Goal: Information Seeking & Learning: Learn about a topic

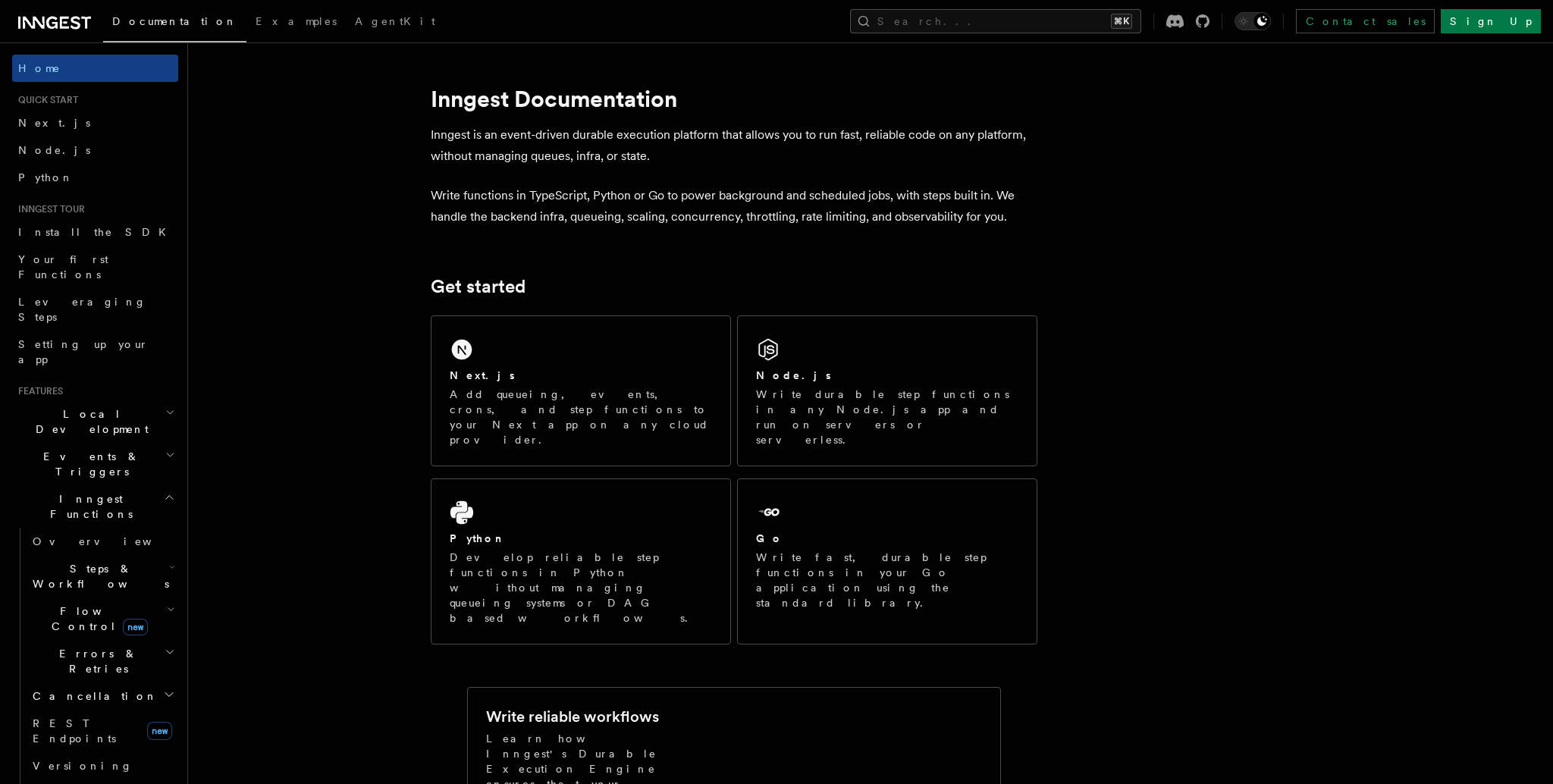
scroll to position [422, 0]
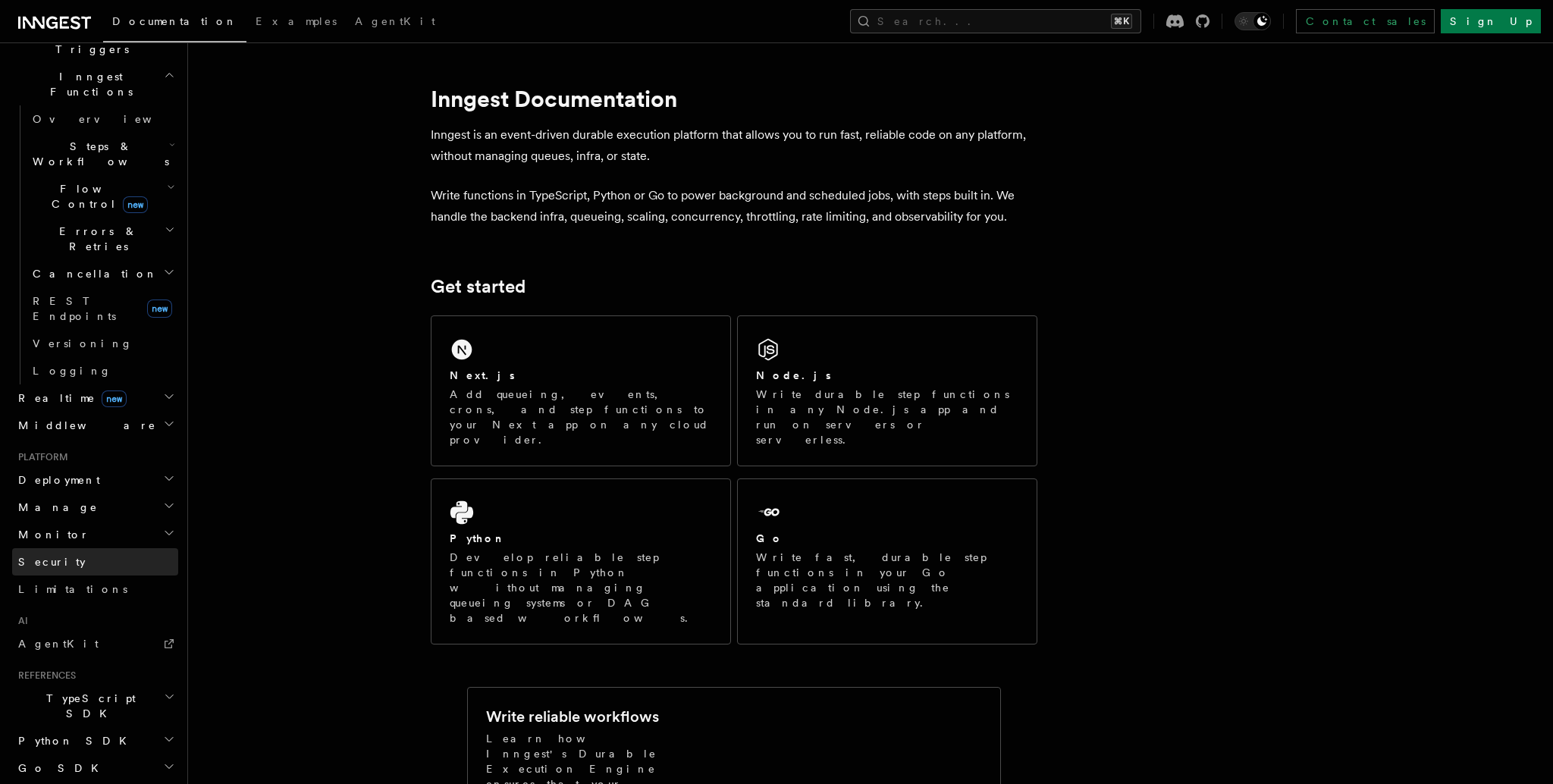
click at [84, 548] on link "Security" at bounding box center [95, 561] width 166 height 27
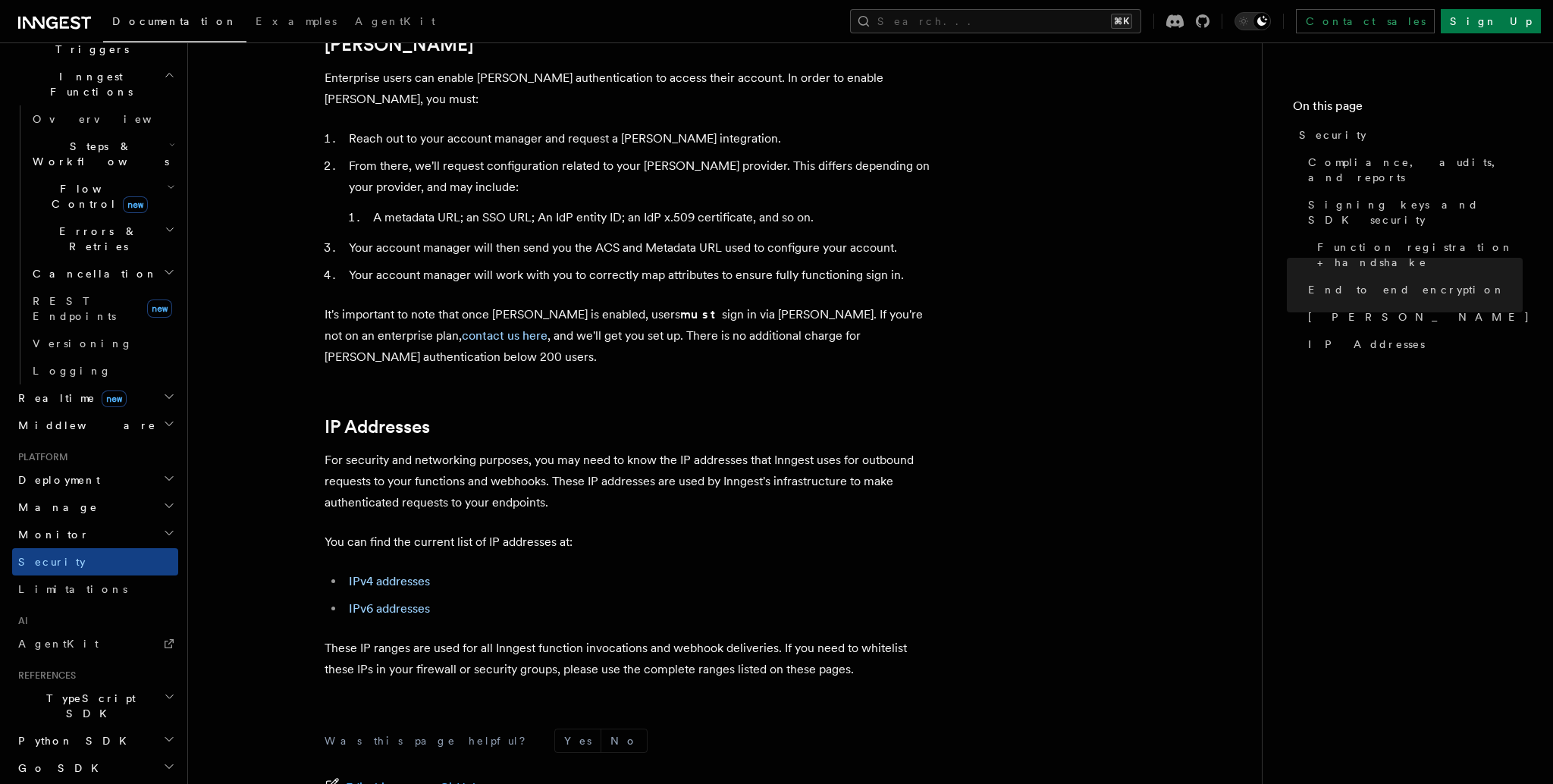
scroll to position [1693, 0]
click at [124, 684] on h2 "TypeScript SDK" at bounding box center [95, 706] width 166 height 43
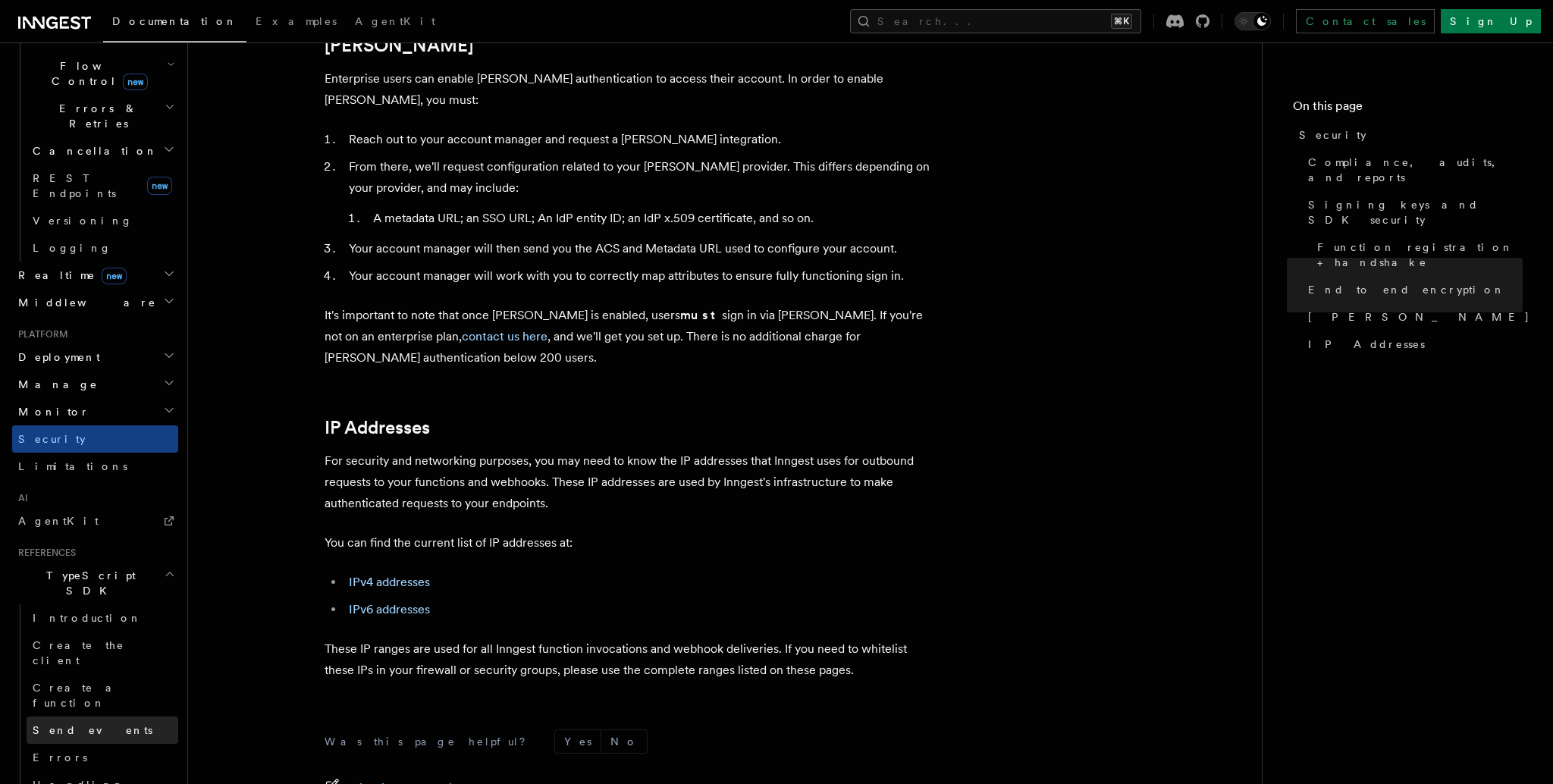
scroll to position [544, 0]
click at [101, 605] on link "Introduction" at bounding box center [102, 618] width 151 height 27
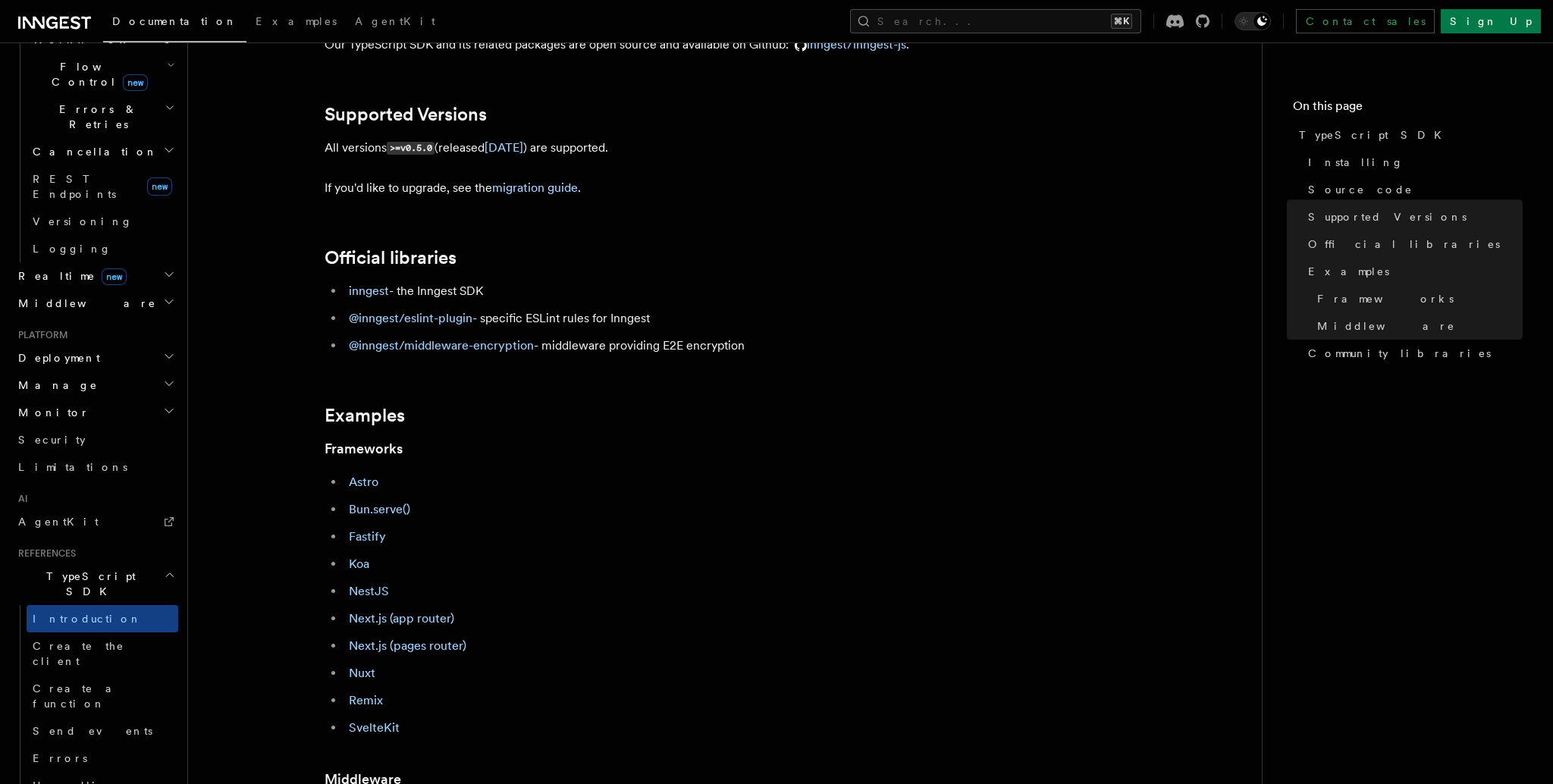
scroll to position [294, 0]
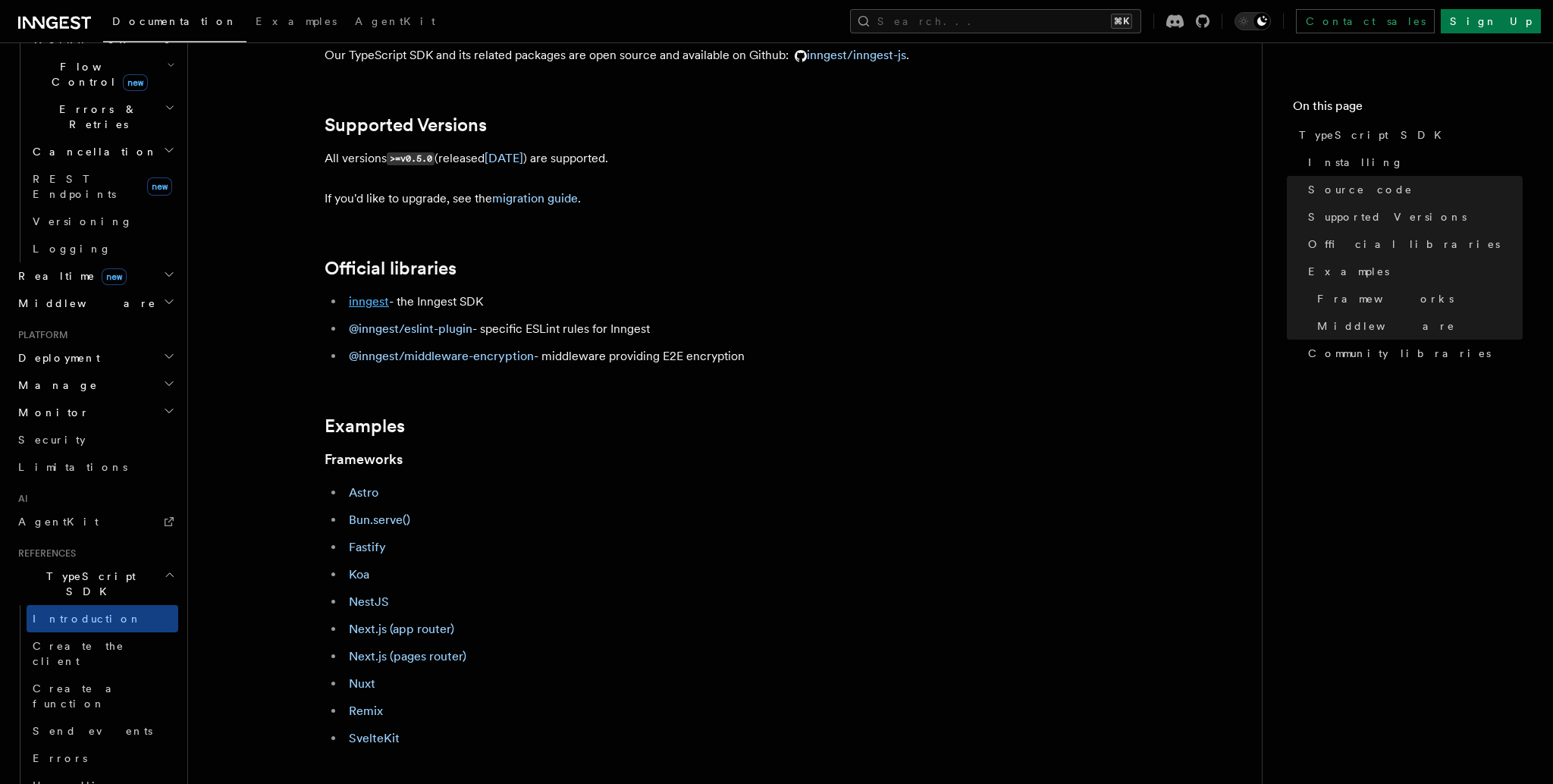
click at [384, 302] on link "inngest" at bounding box center [368, 301] width 40 height 14
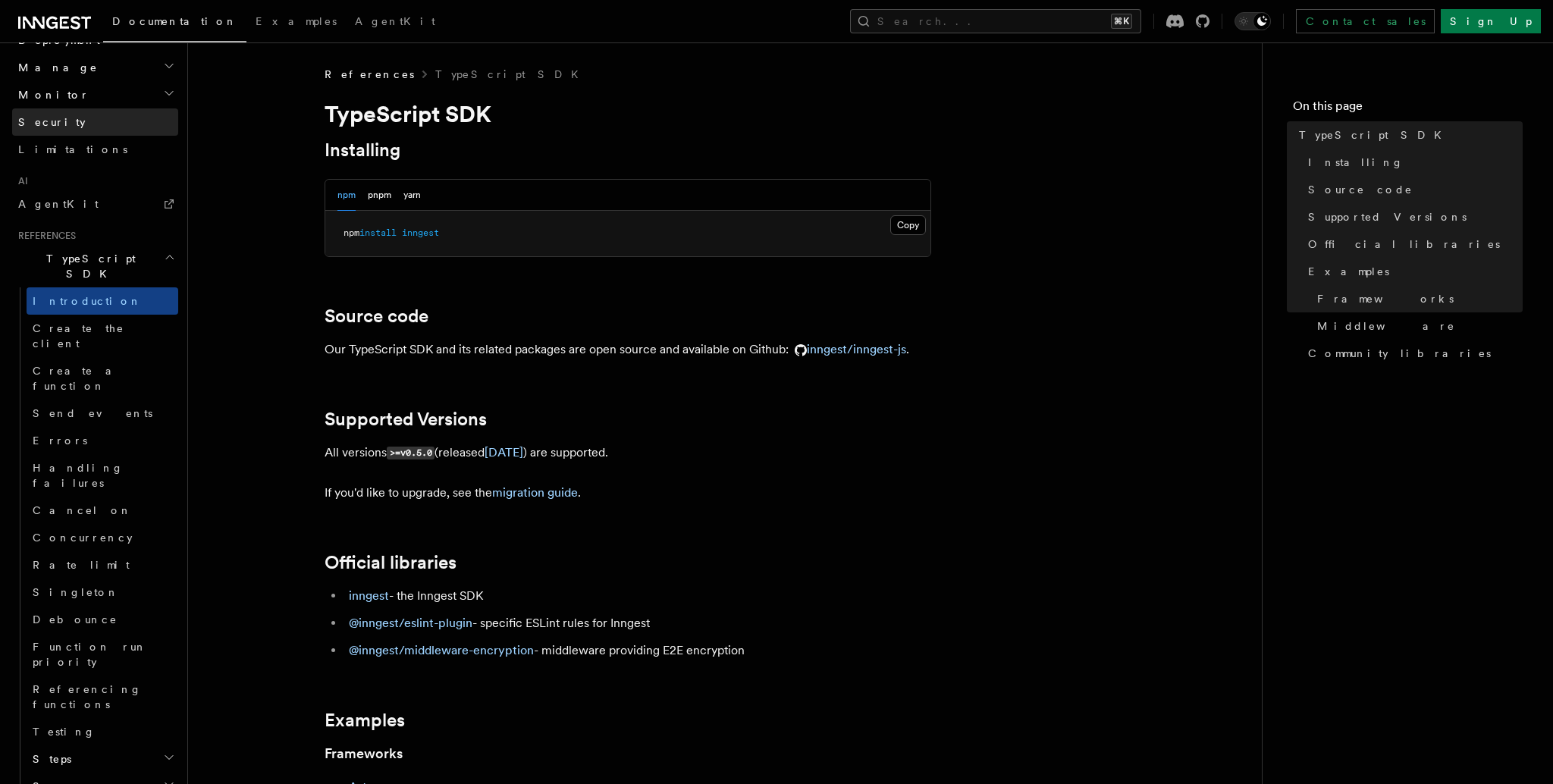
scroll to position [861, 0]
click at [50, 316] on link "Create the client" at bounding box center [102, 337] width 151 height 43
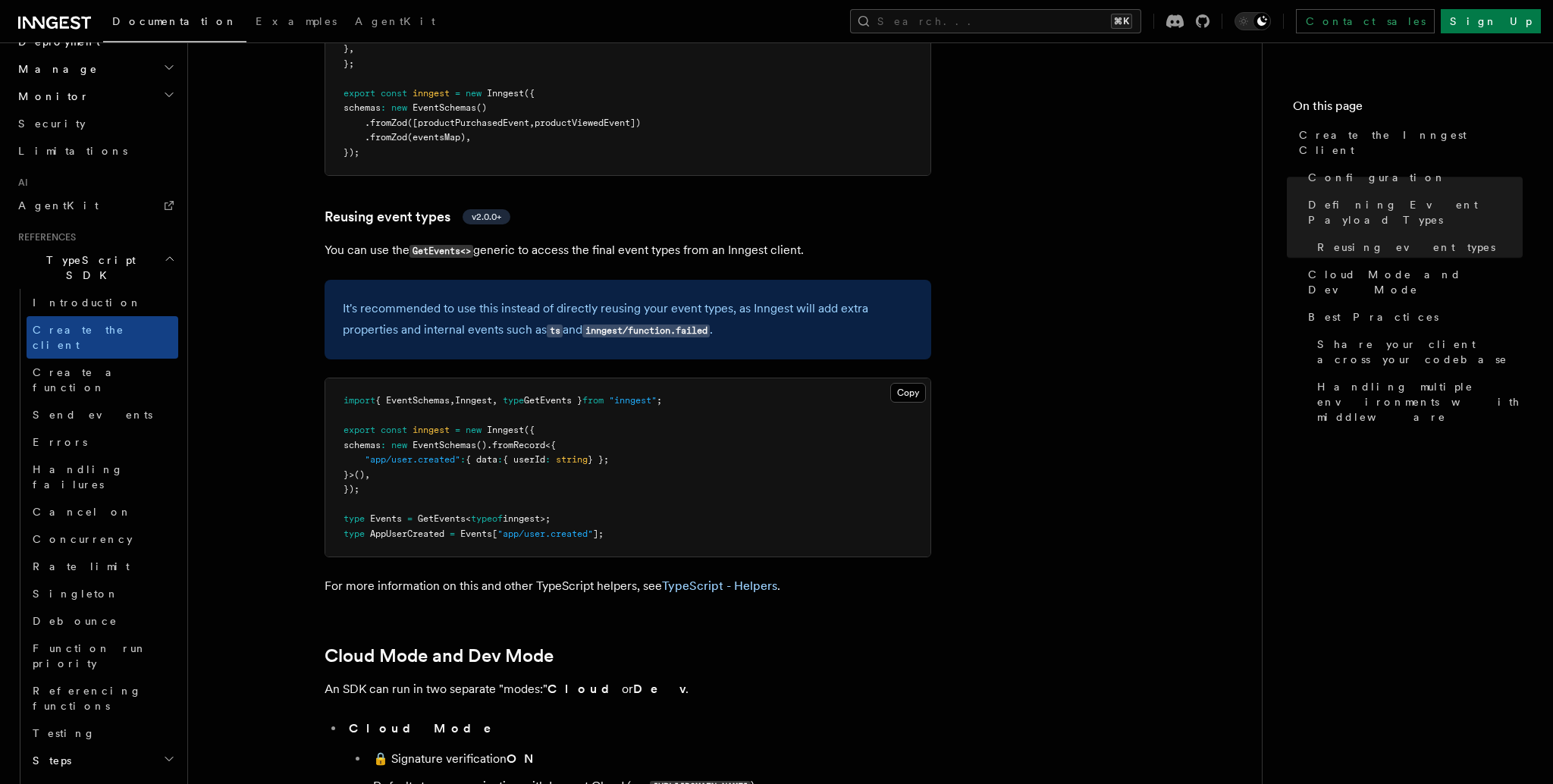
scroll to position [2053, 0]
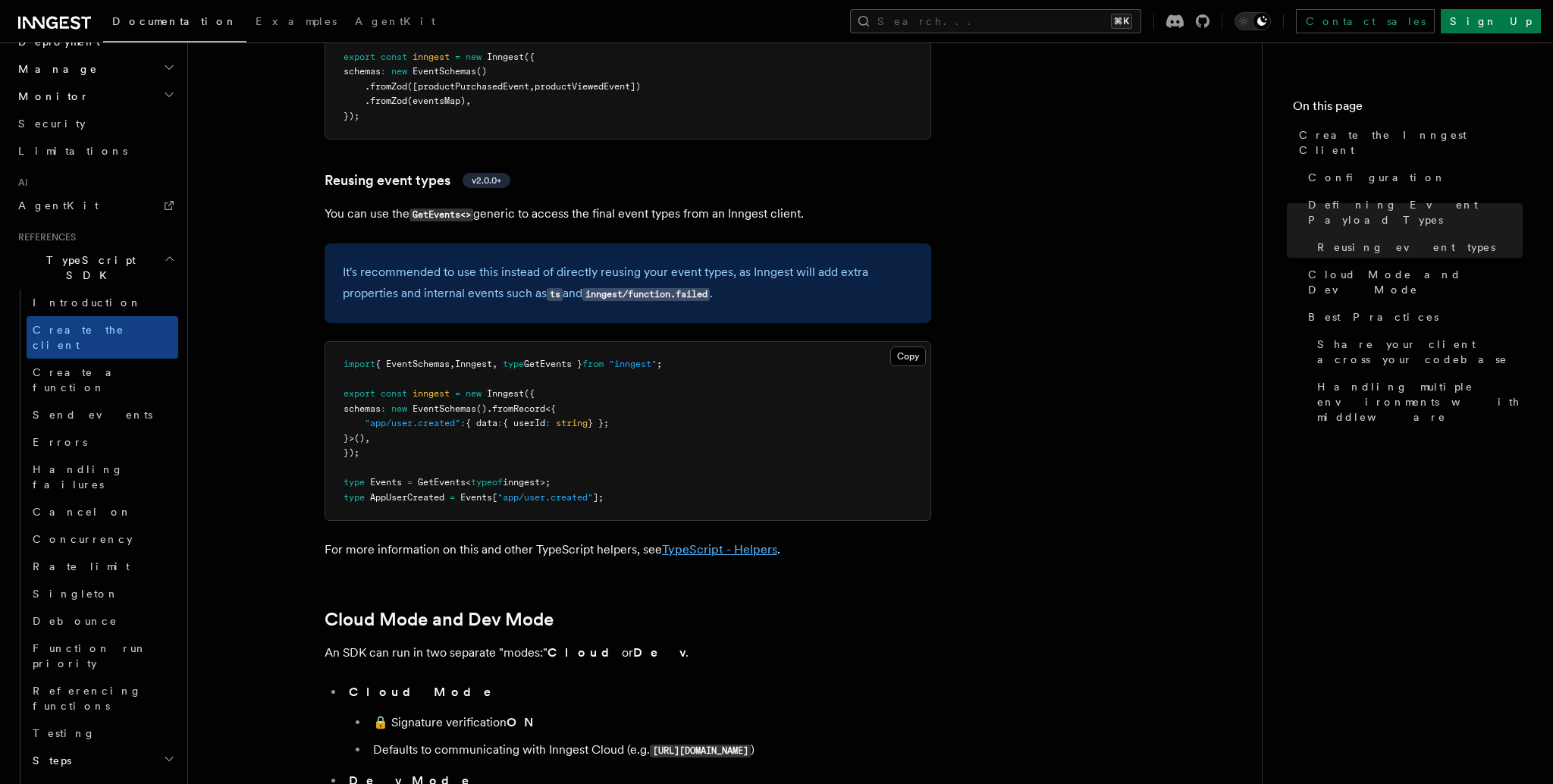
click at [706, 542] on link "TypeScript - Helpers" at bounding box center [720, 549] width 116 height 14
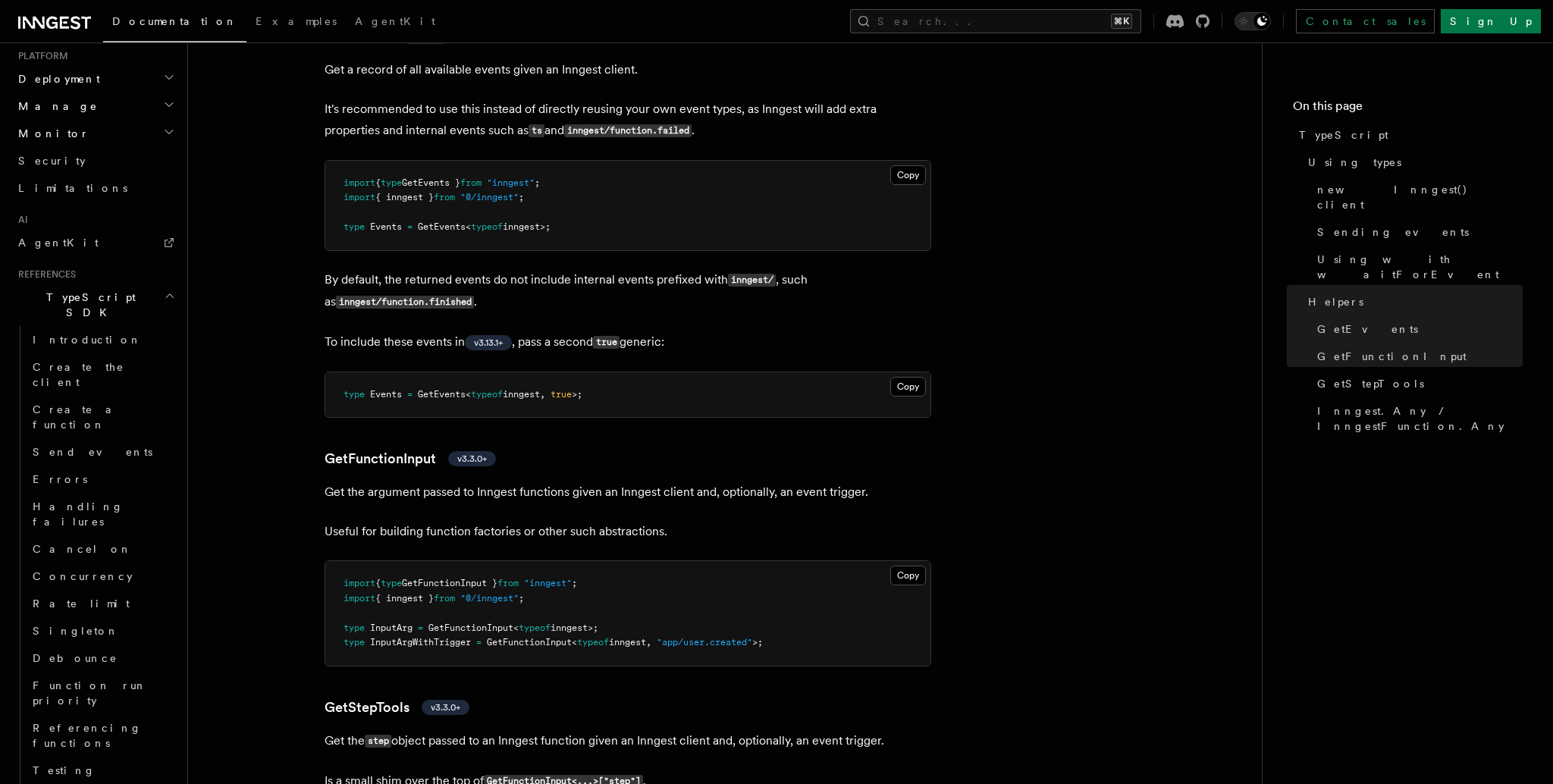
scroll to position [820, 0]
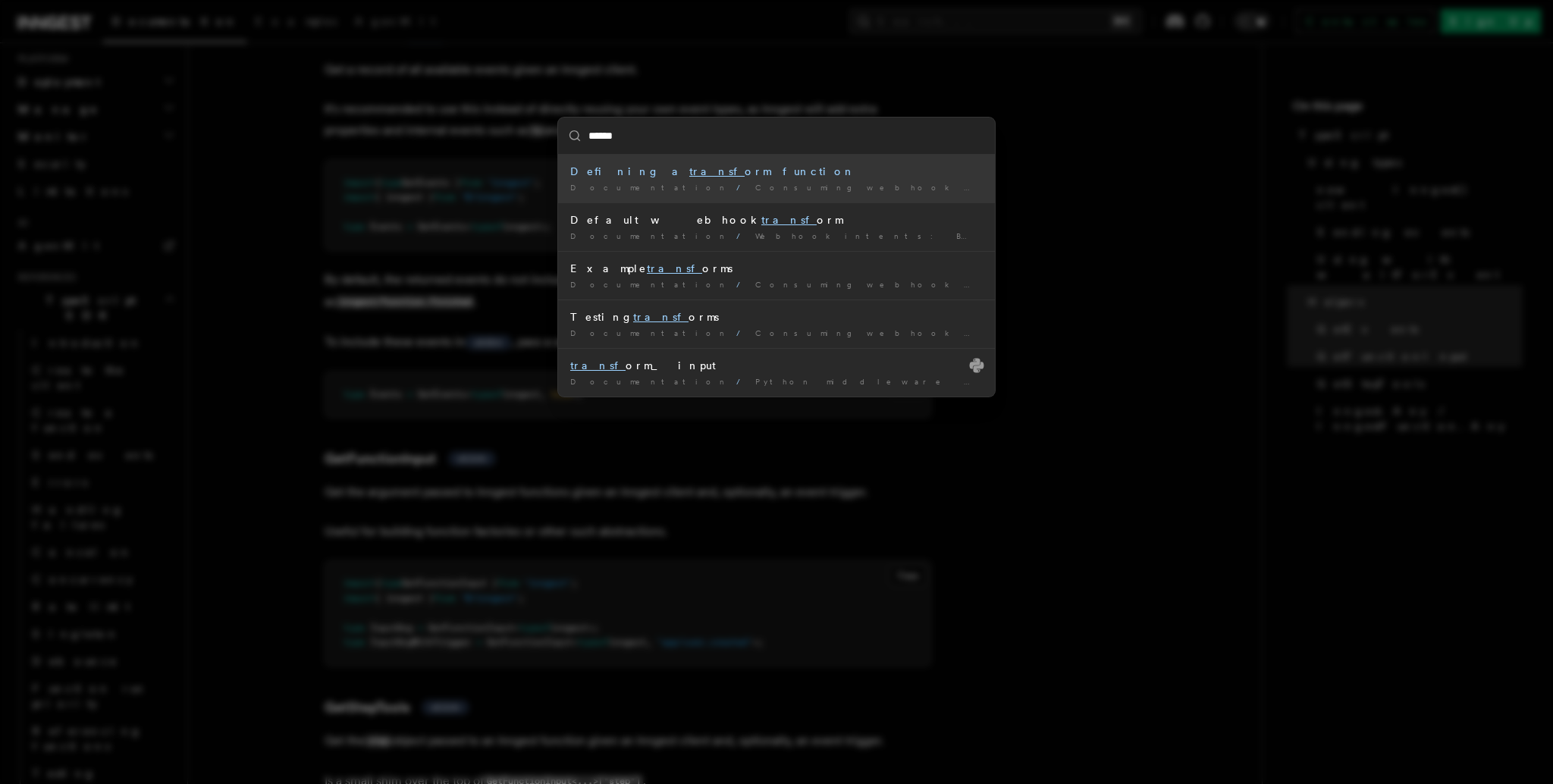
type input "*******"
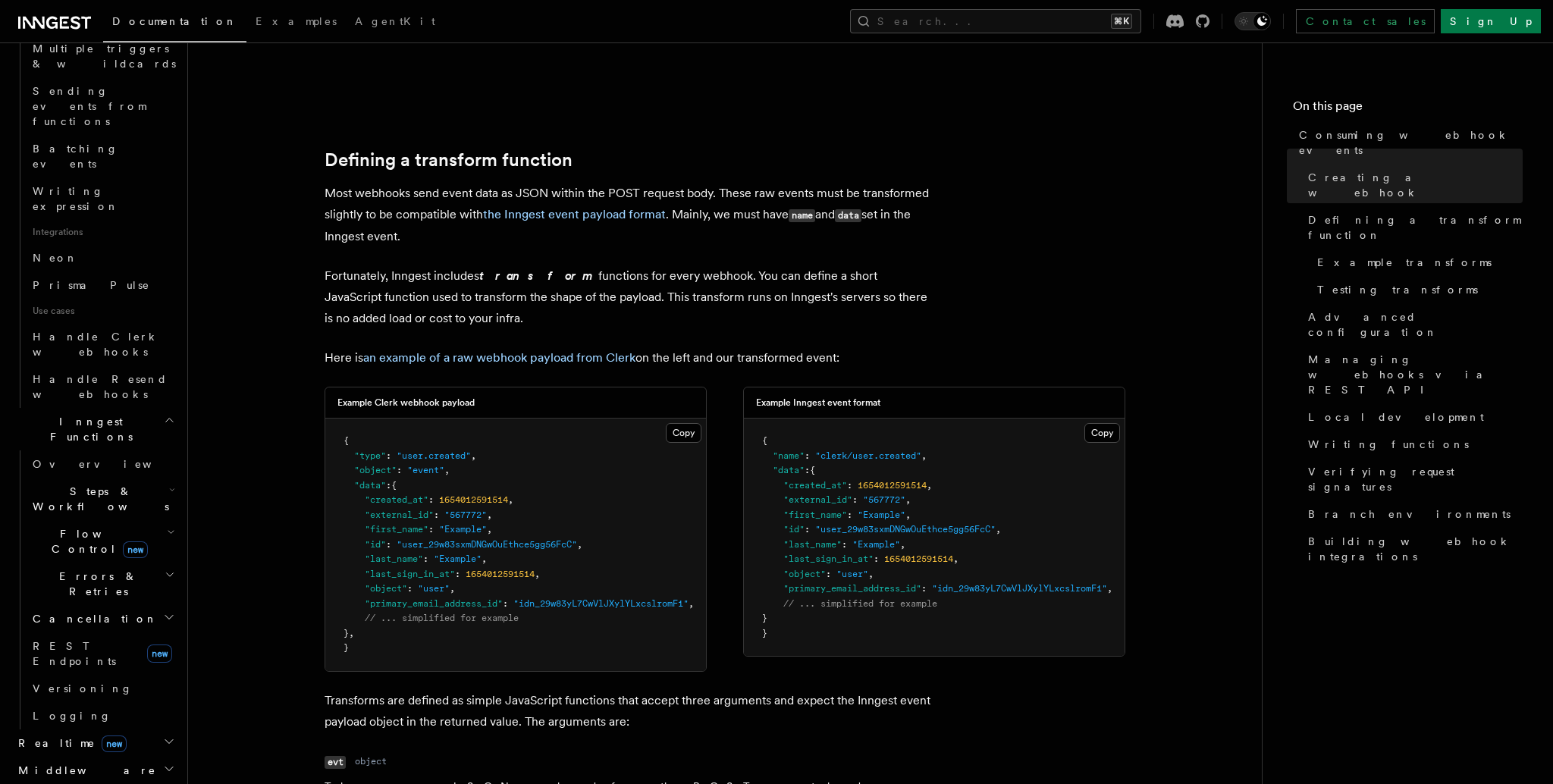
scroll to position [962, 0]
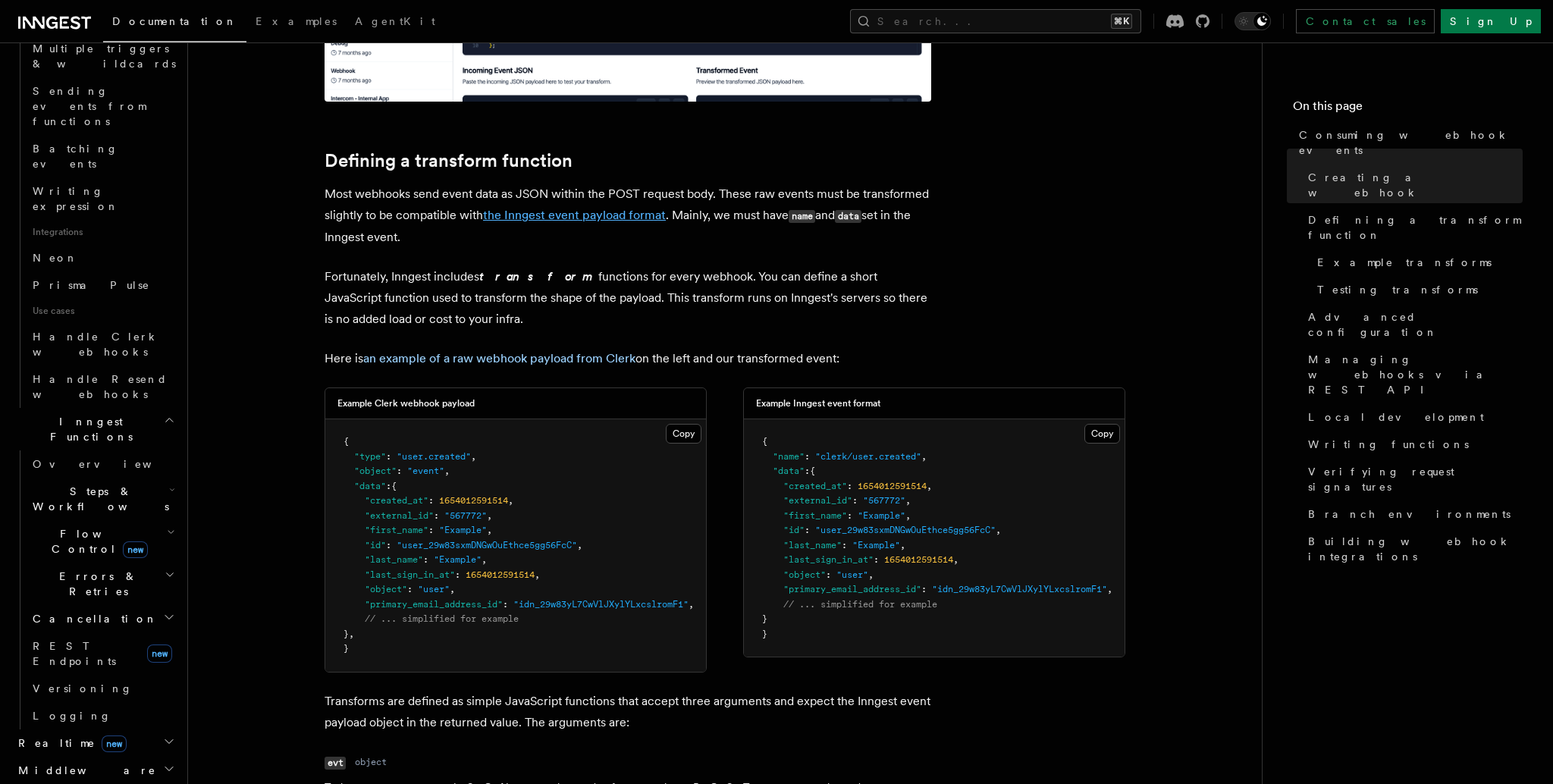
click at [572, 211] on link "the Inngest event payload format" at bounding box center [574, 215] width 183 height 14
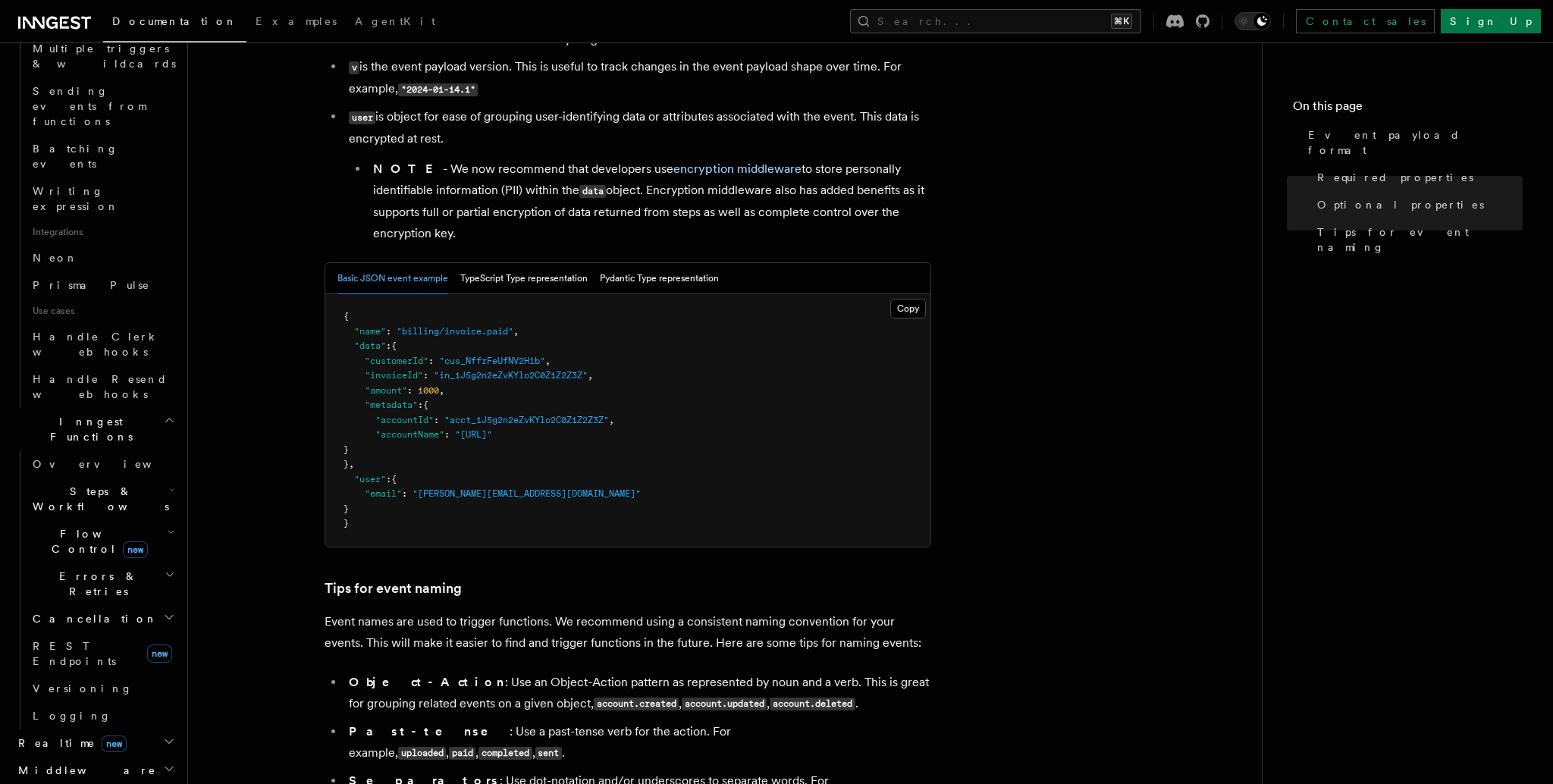
scroll to position [470, 0]
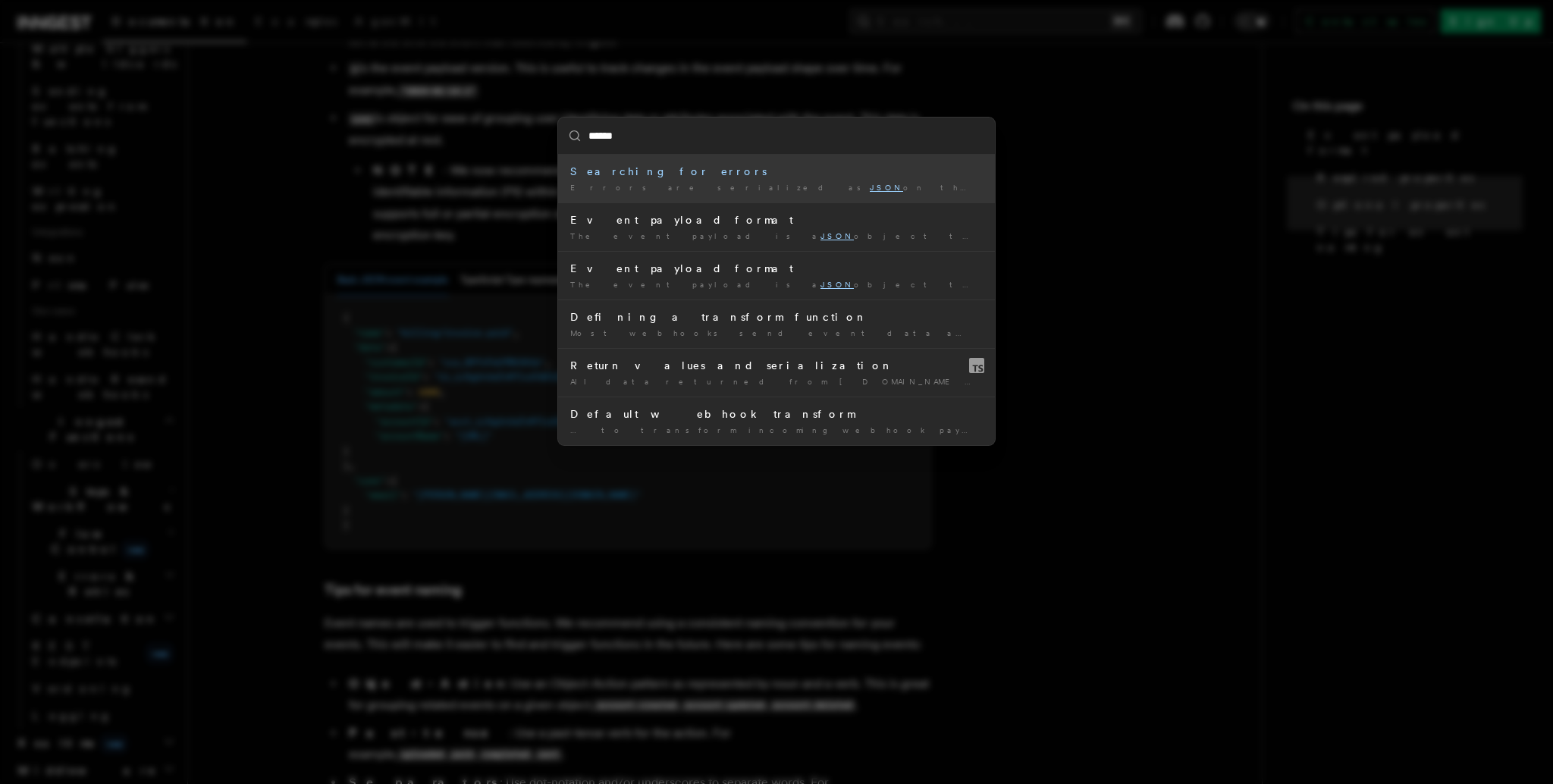
type input "*******"
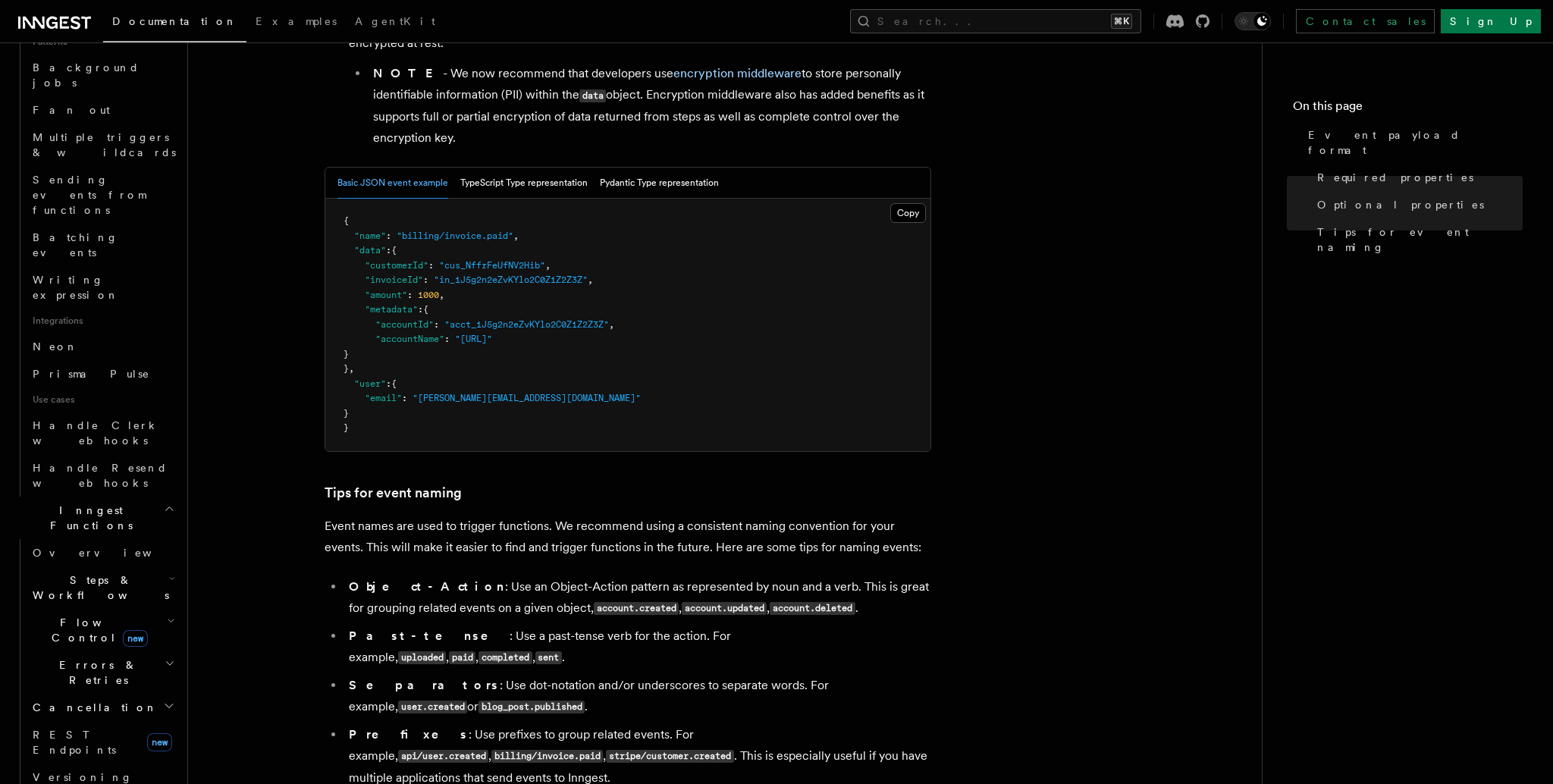
scroll to position [729, 0]
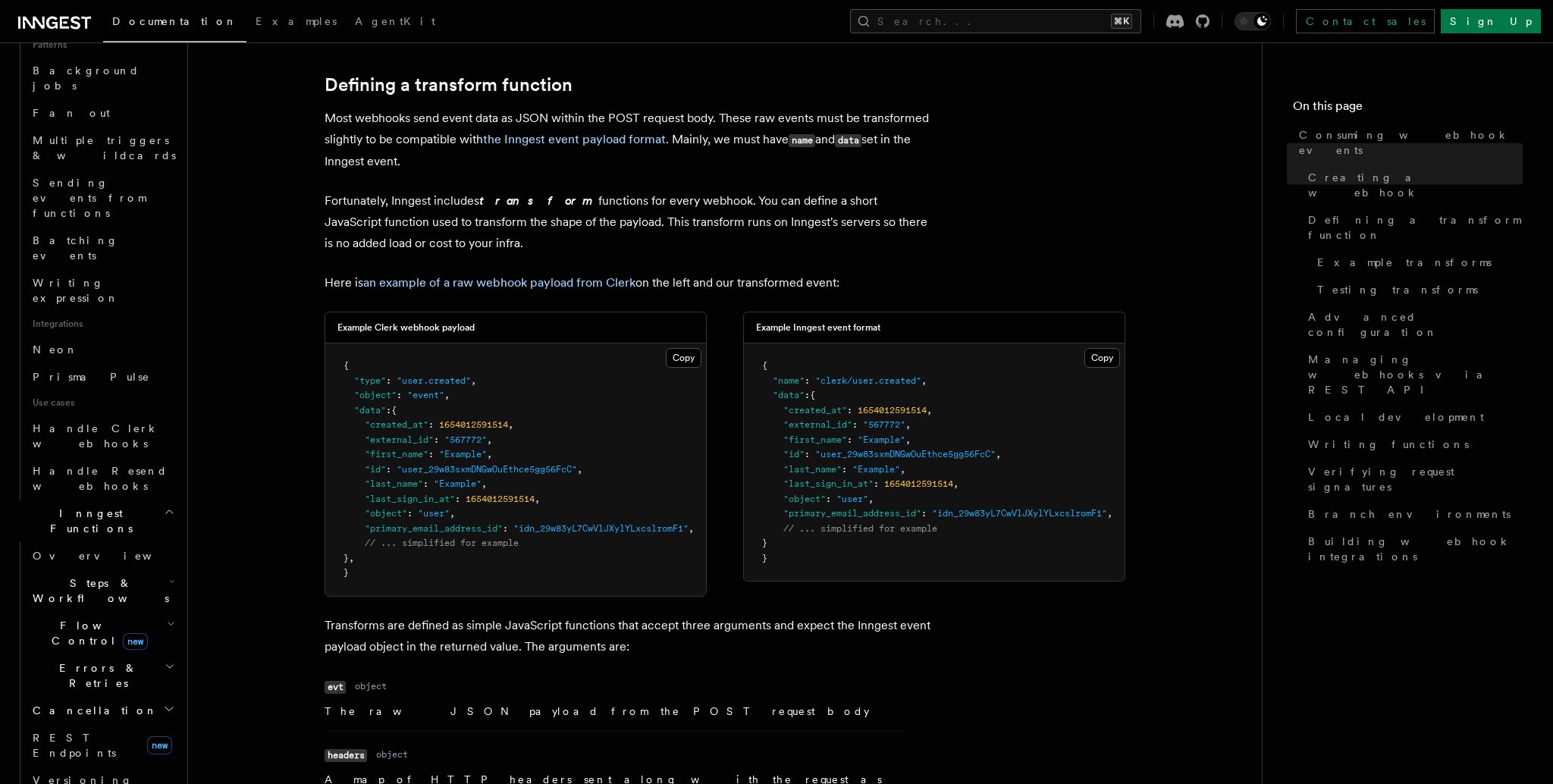
scroll to position [1039, 0]
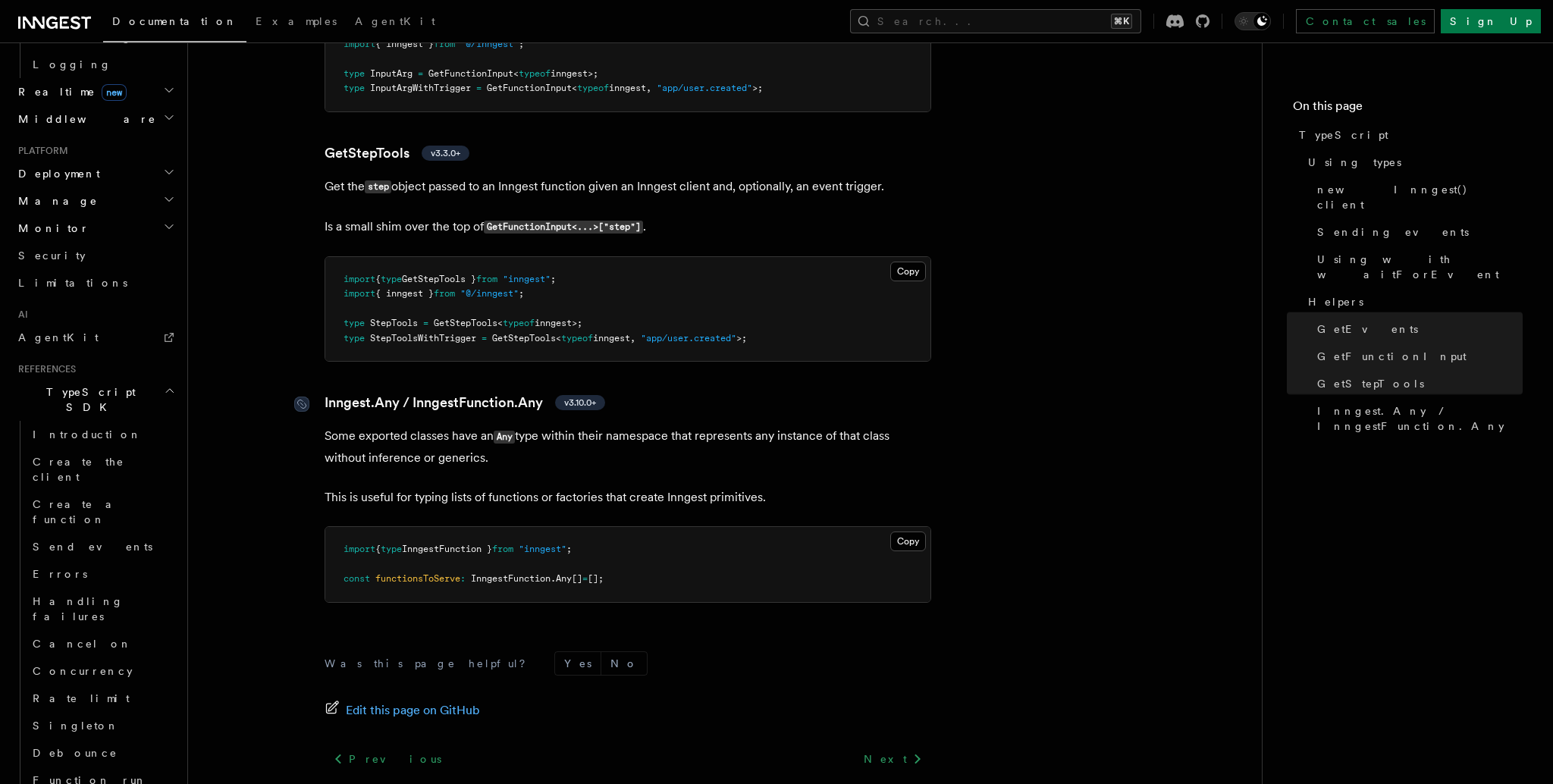
scroll to position [3428, 0]
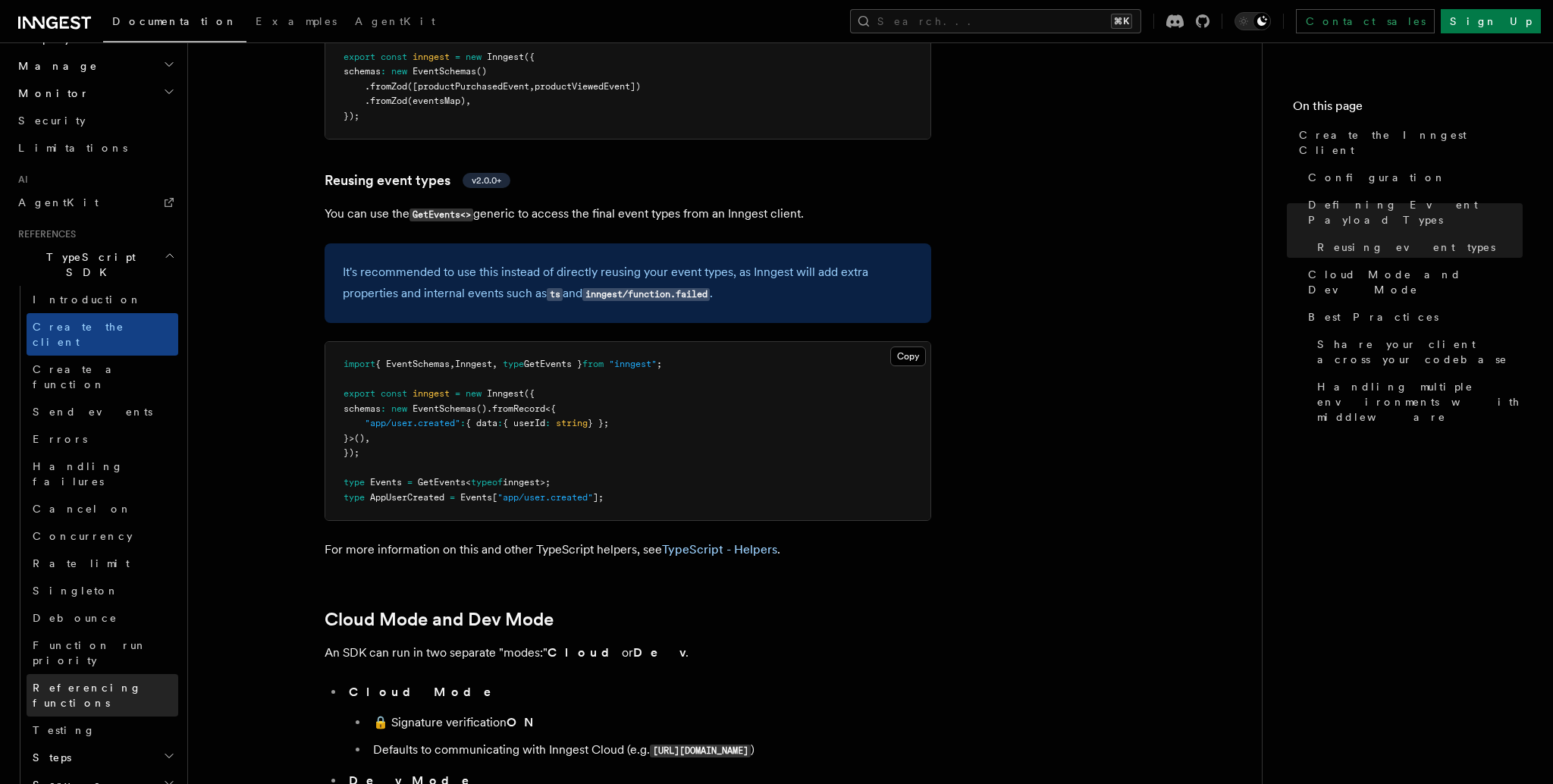
scroll to position [869, 0]
click at [369, 342] on pre "import { EventSchemas , Inngest , type GetEvents } from "inngest" ; export cons…" at bounding box center [628, 431] width 605 height 178
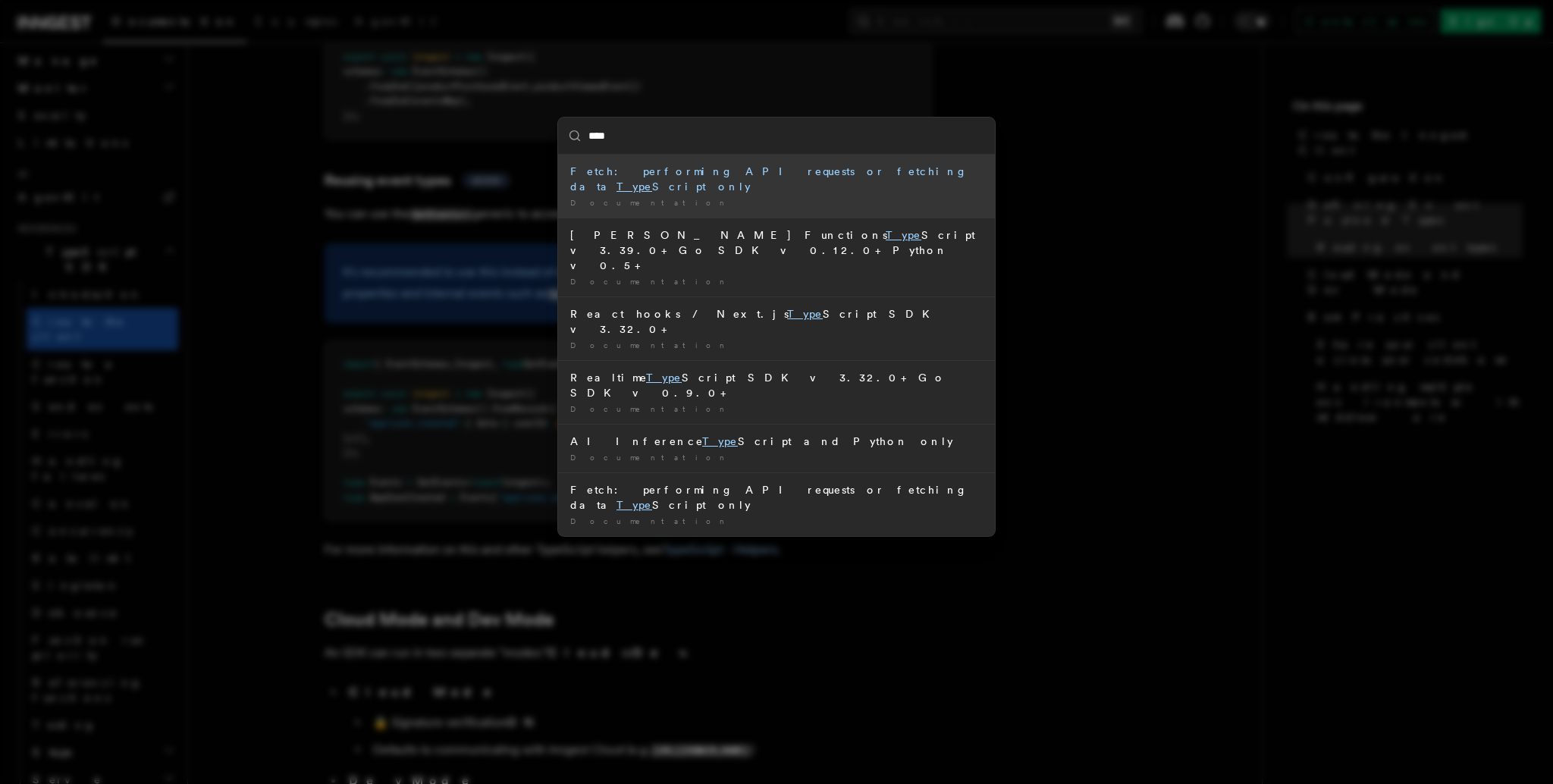
type input "****"
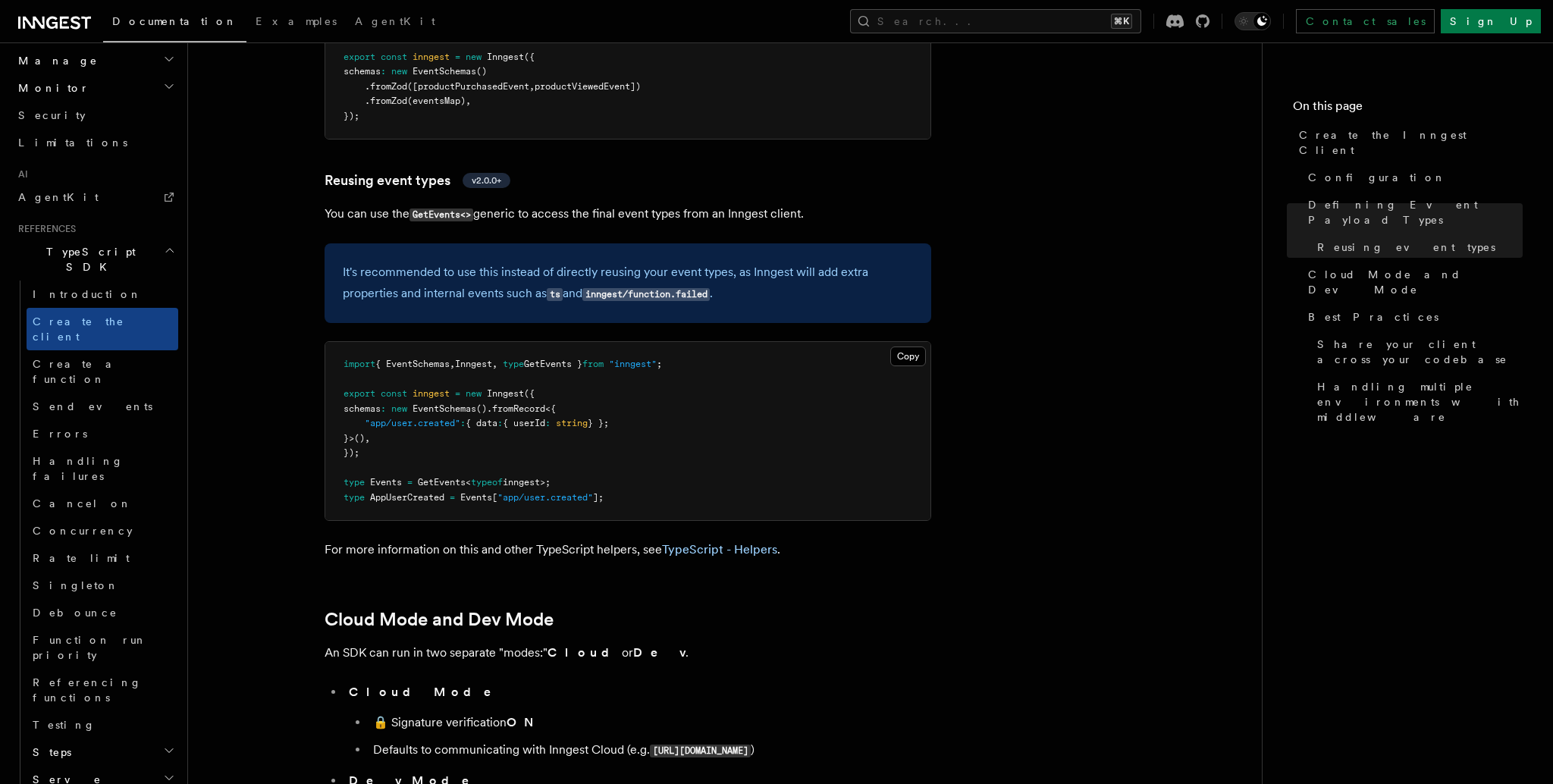
click at [319, 363] on article "References TypeScript SDK Create the Inngest Client The Inngest client object i…" at bounding box center [725, 144] width 1025 height 4261
click at [99, 393] on link "Send events" at bounding box center [102, 406] width 151 height 27
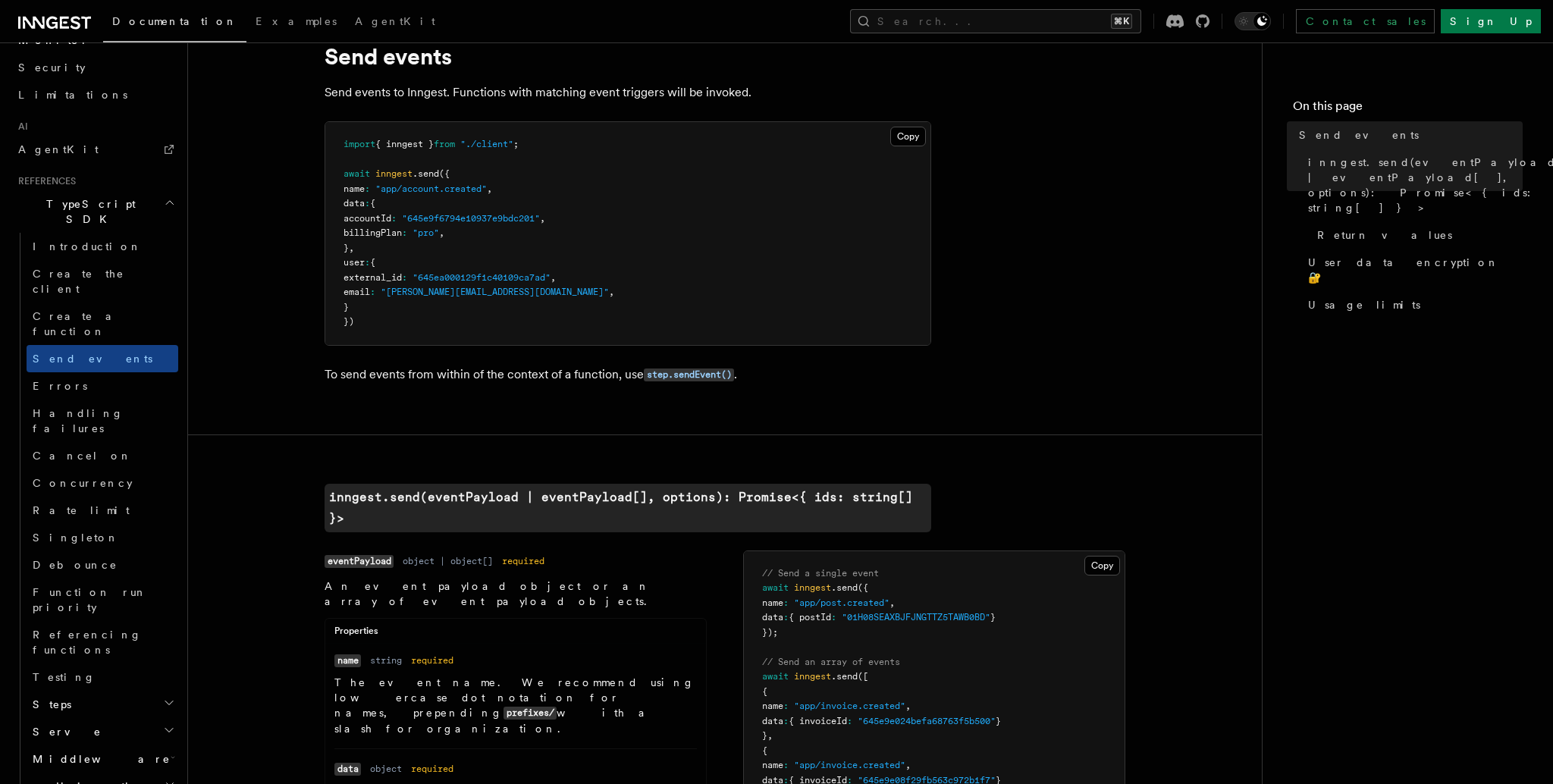
scroll to position [915, 0]
click at [97, 779] on span "Using the SDK" at bounding box center [96, 794] width 138 height 30
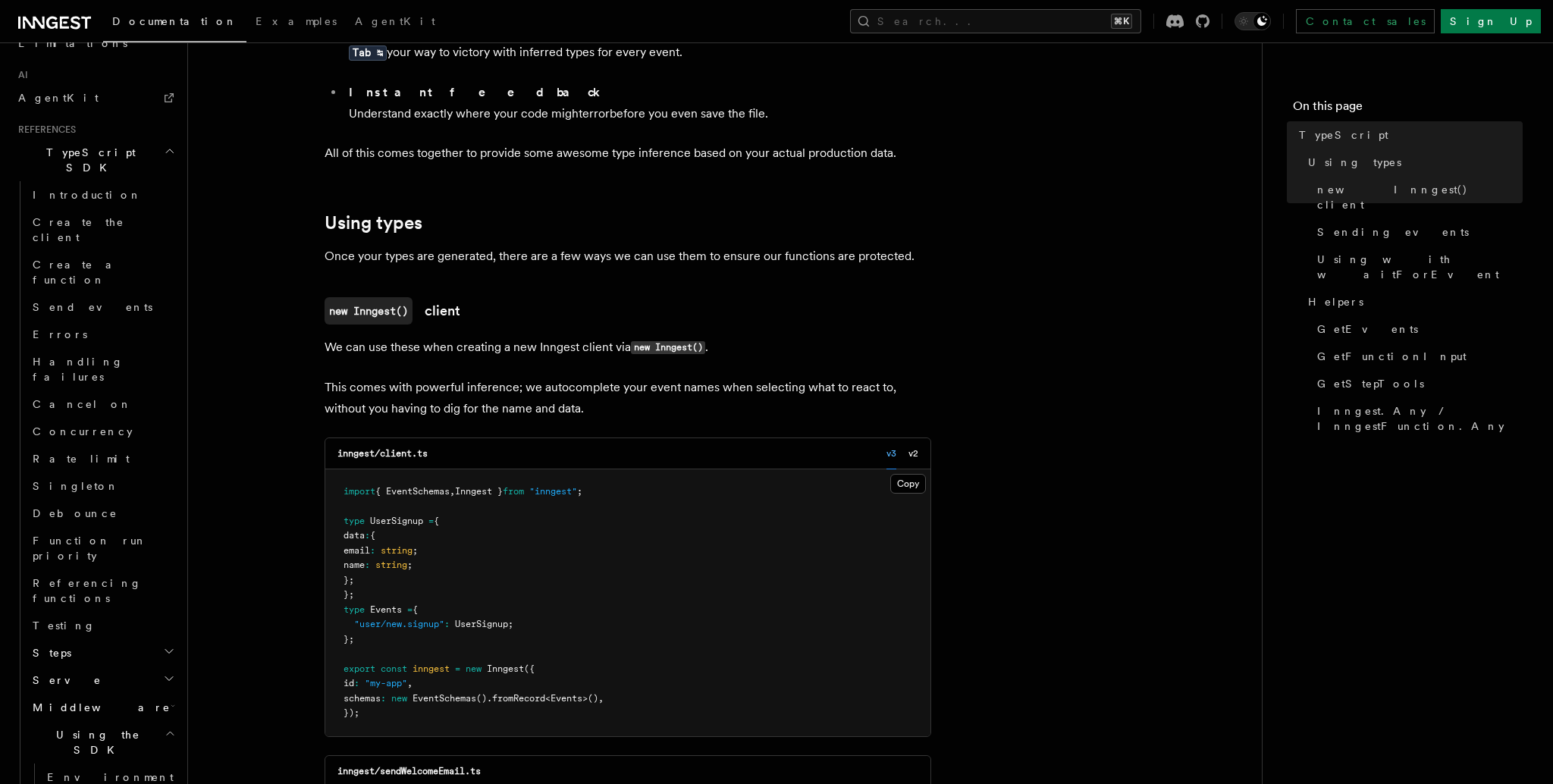
scroll to position [172, 0]
